Goal: Entertainment & Leisure: Consume media (video, audio)

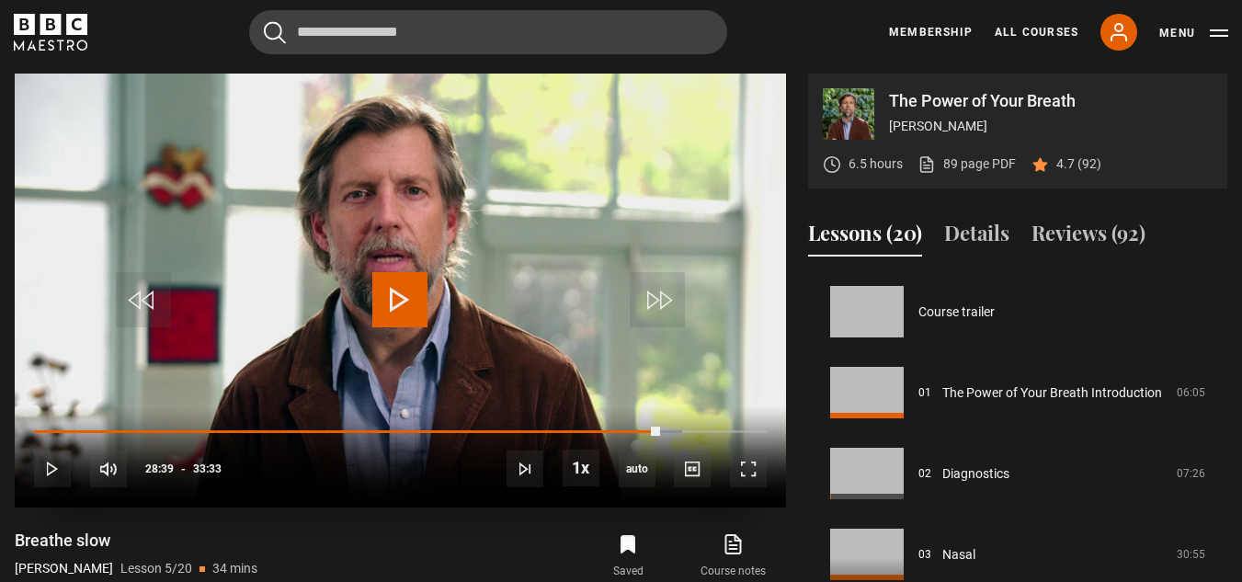
scroll to position [324, 0]
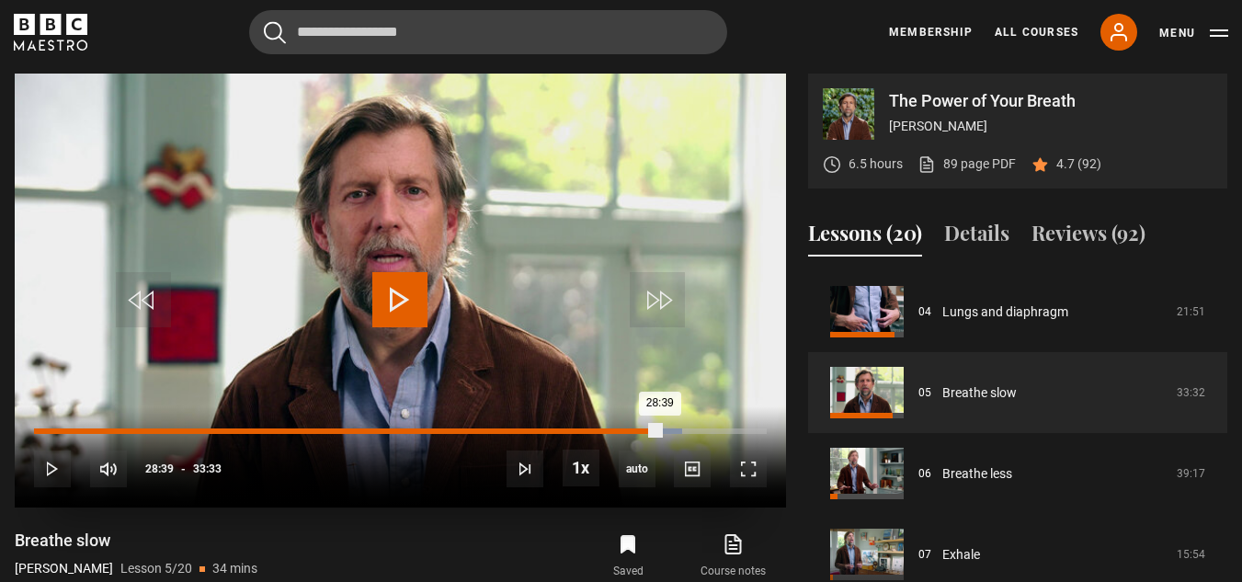
click at [85, 429] on div "02:21" at bounding box center [86, 431] width 3 height 6
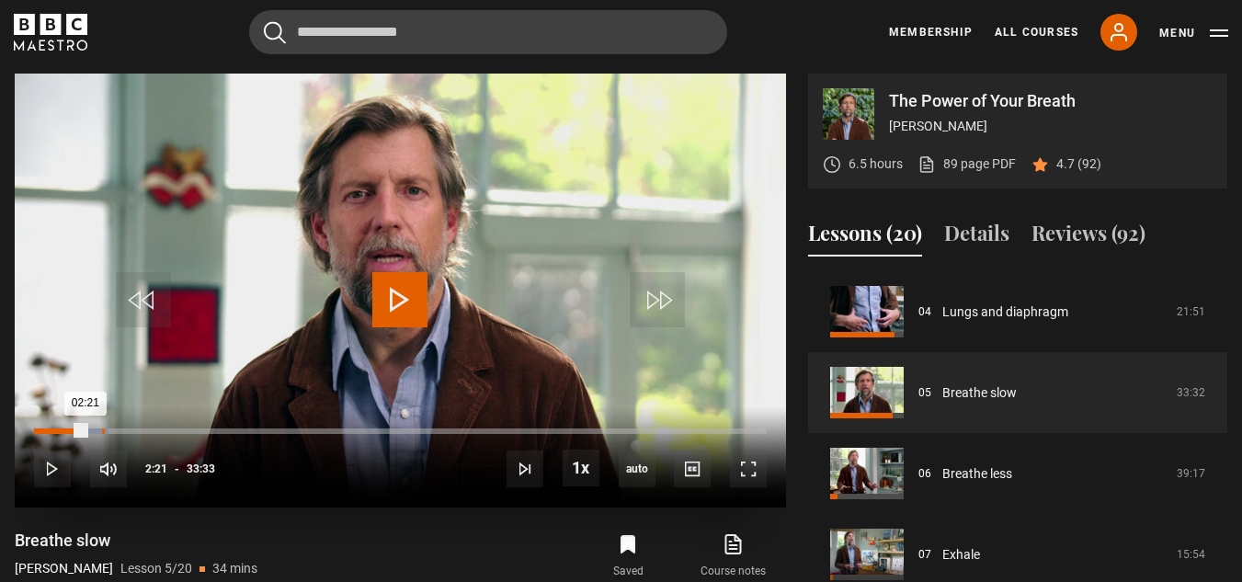
click at [102, 428] on div "03:06" at bounding box center [103, 431] width 3 height 6
click at [408, 299] on span "Video Player" at bounding box center [399, 299] width 55 height 55
click at [266, 431] on div "10:36" at bounding box center [267, 431] width 3 height 6
click at [393, 300] on span "Video Player" at bounding box center [399, 299] width 55 height 55
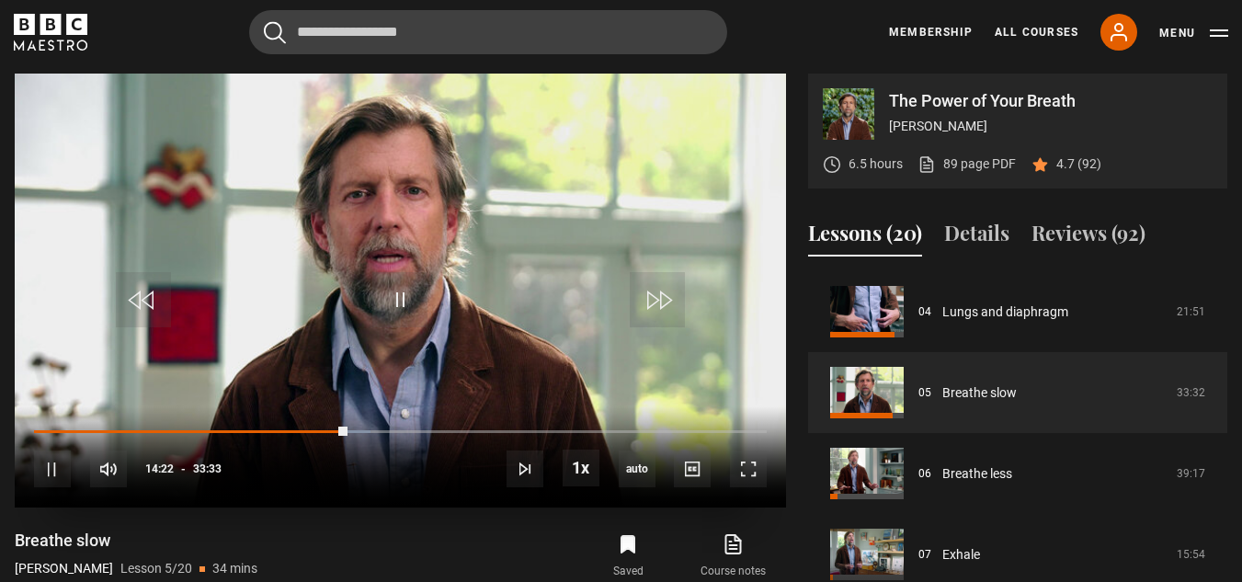
click at [573, 435] on div "10s Skip Back 10 seconds Pause 10s Skip Forward 10 seconds Loaded : 45.95% 24:4…" at bounding box center [400, 457] width 771 height 102
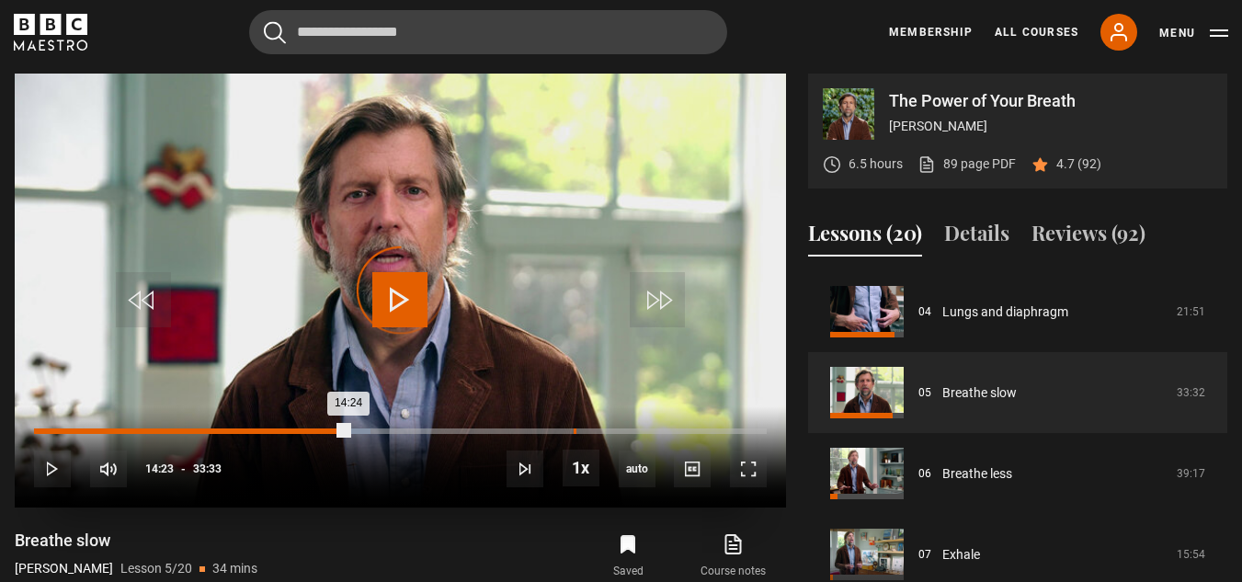
click at [574, 431] on div "24:42" at bounding box center [575, 431] width 3 height 6
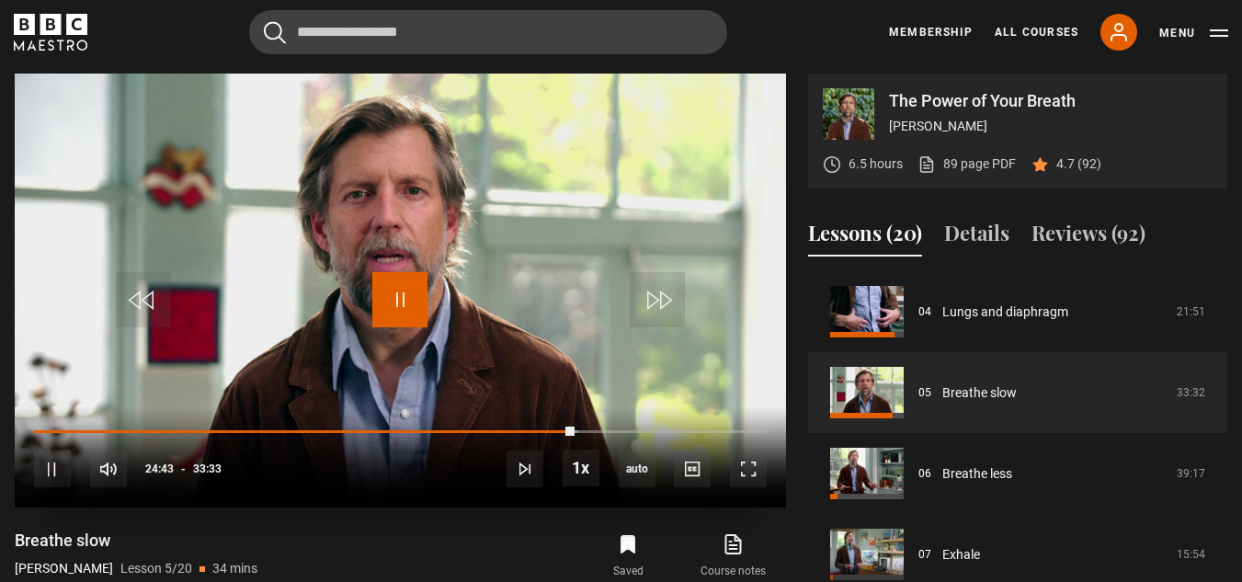
click at [406, 297] on span "Video Player" at bounding box center [399, 299] width 55 height 55
click at [400, 300] on span "Video Player" at bounding box center [399, 299] width 55 height 55
